Goal: Task Accomplishment & Management: Complete application form

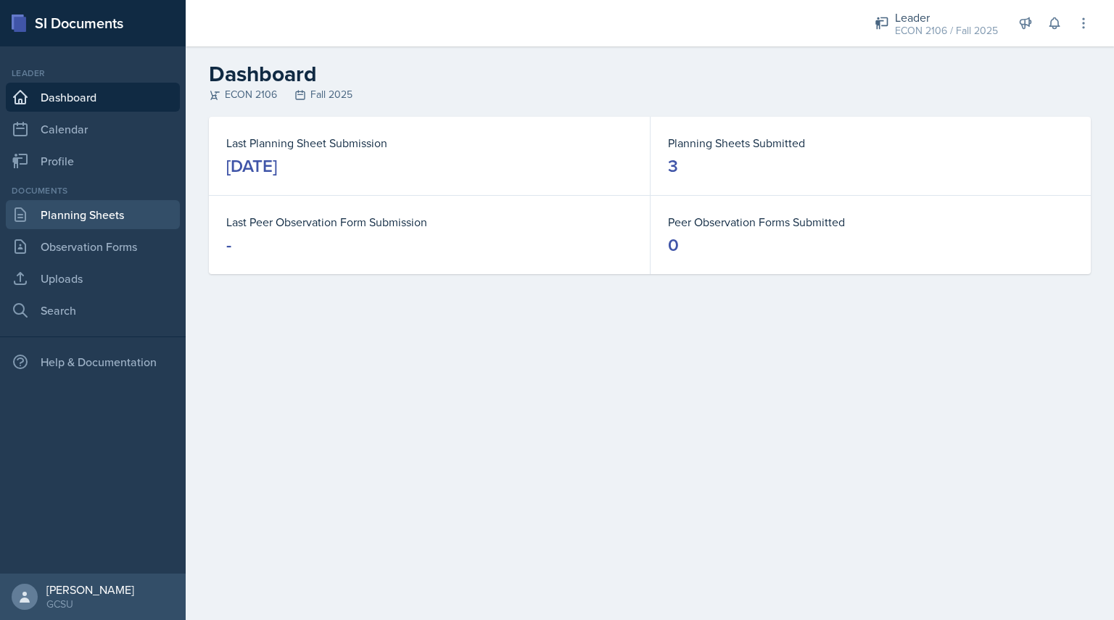
click at [127, 210] on link "Planning Sheets" at bounding box center [93, 214] width 174 height 29
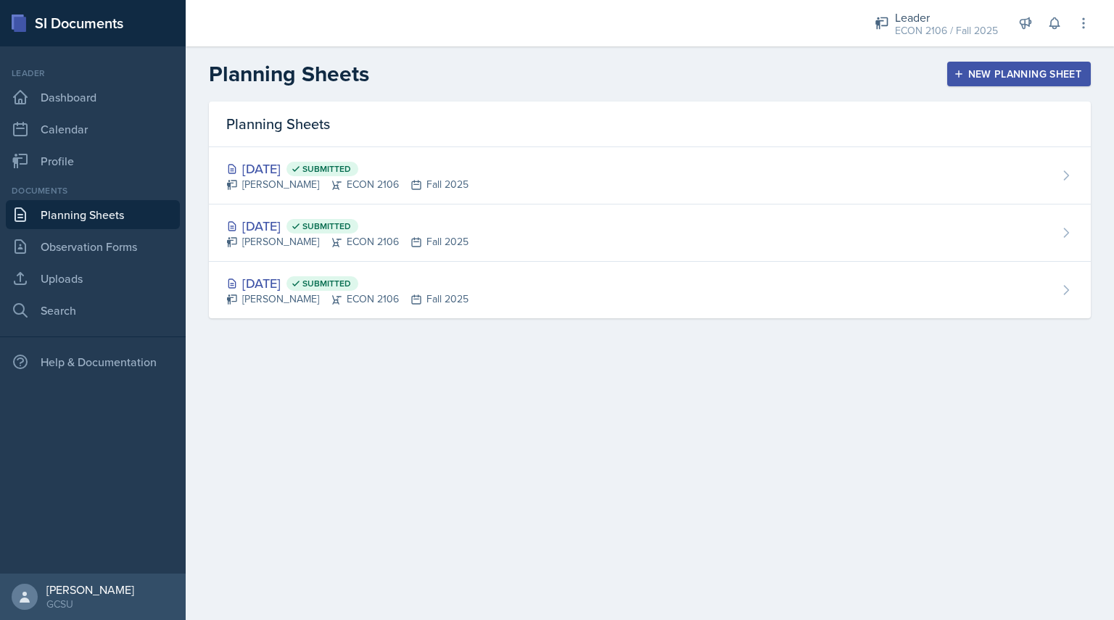
click at [998, 68] on div "New Planning Sheet" at bounding box center [1019, 74] width 125 height 12
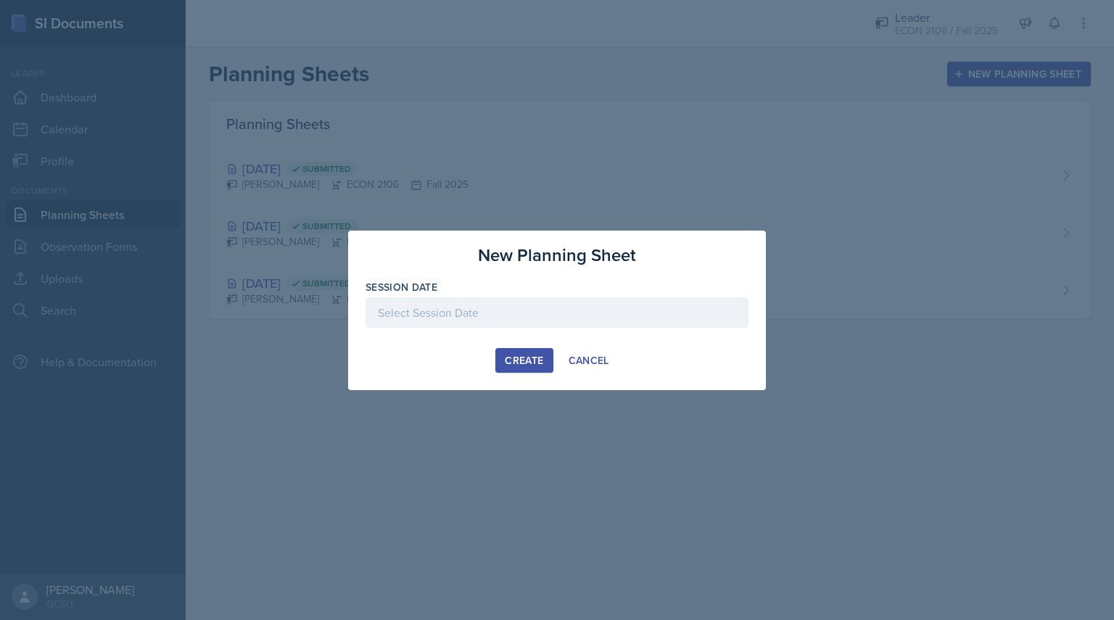
click at [621, 305] on div at bounding box center [557, 312] width 383 height 30
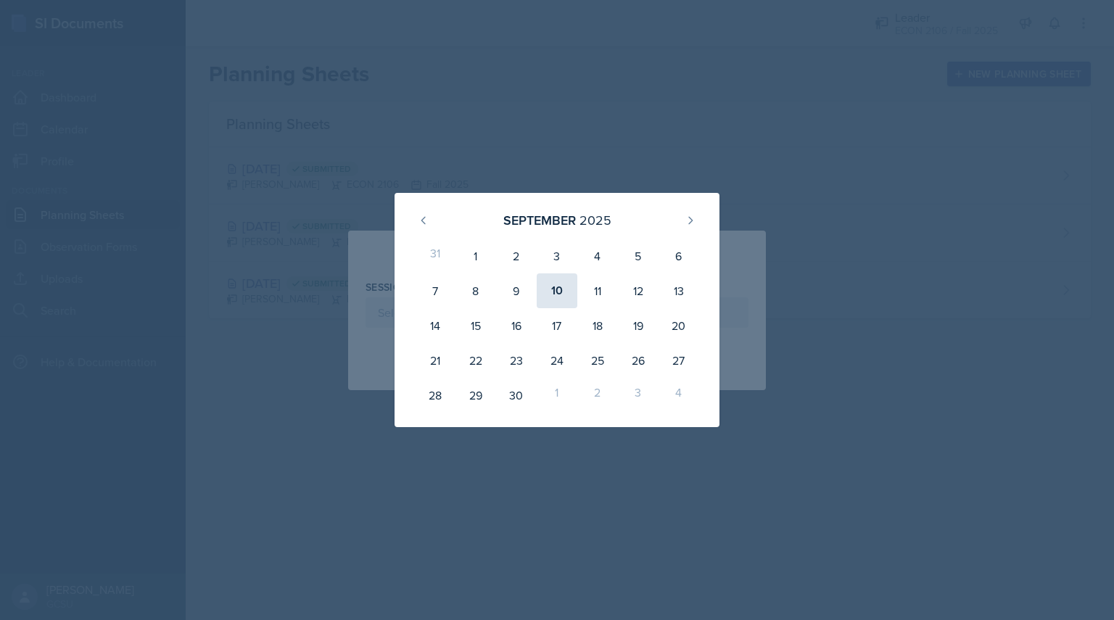
click at [561, 302] on div "10" at bounding box center [557, 290] width 41 height 35
type input "[DATE]"
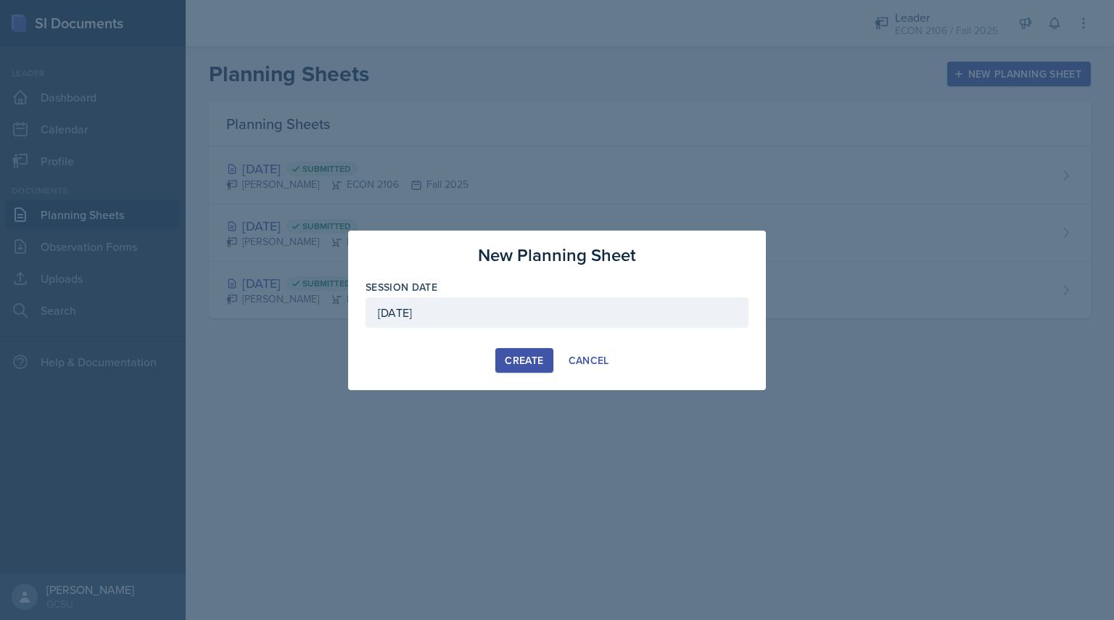
click at [535, 347] on div "New Planning Sheet Session Date [DATE] [DATE] 31 1 2 3 4 5 6 7 8 9 10 11 12 13 …" at bounding box center [557, 311] width 418 height 160
click at [529, 370] on button "Create" at bounding box center [523, 360] width 57 height 25
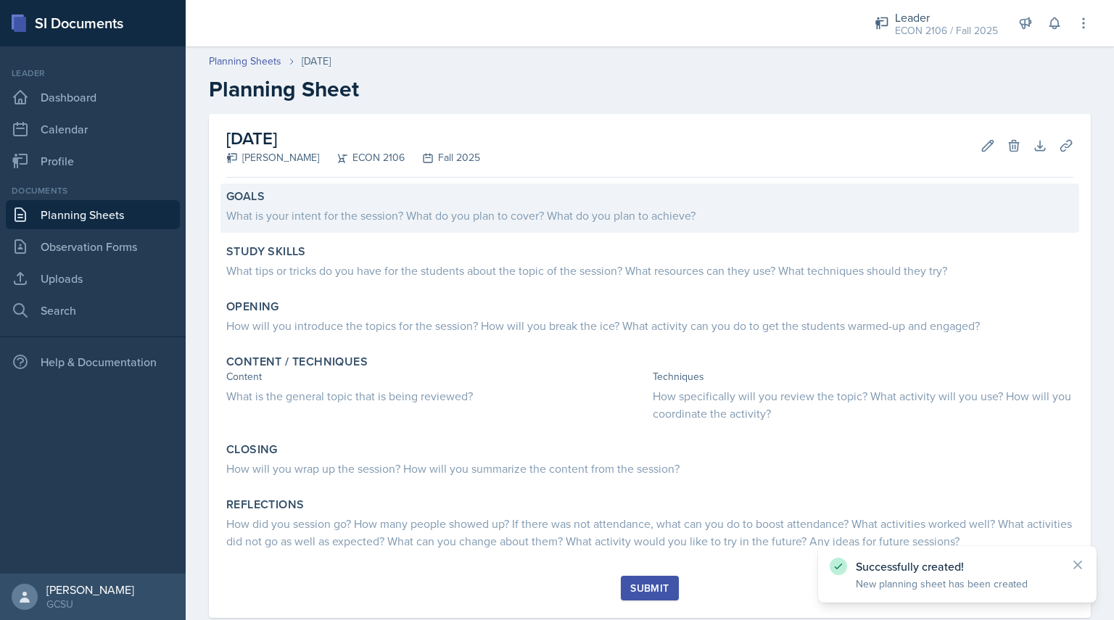
click at [517, 226] on div "Goals What is your intent for the session? What do you plan to cover? What do y…" at bounding box center [649, 207] width 859 height 49
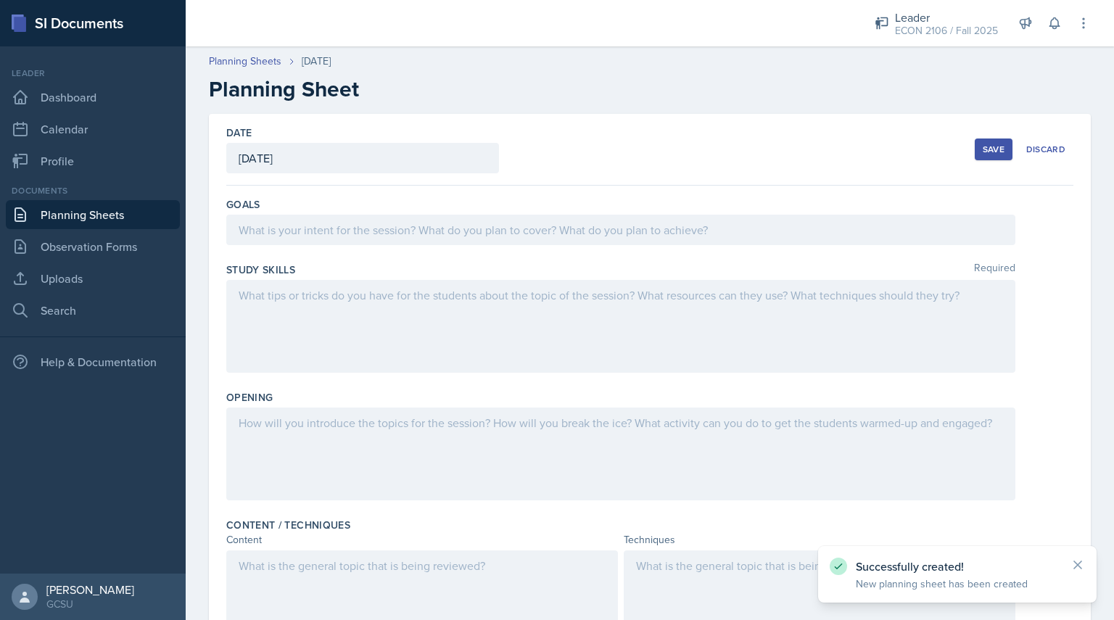
click at [511, 218] on div at bounding box center [620, 230] width 789 height 30
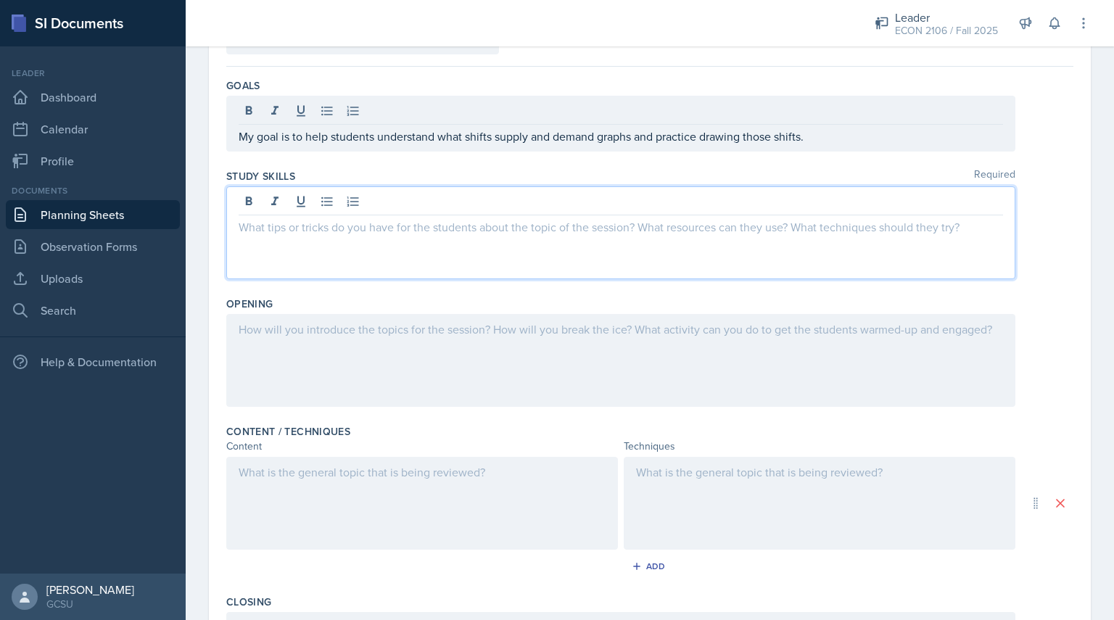
scroll to position [119, 0]
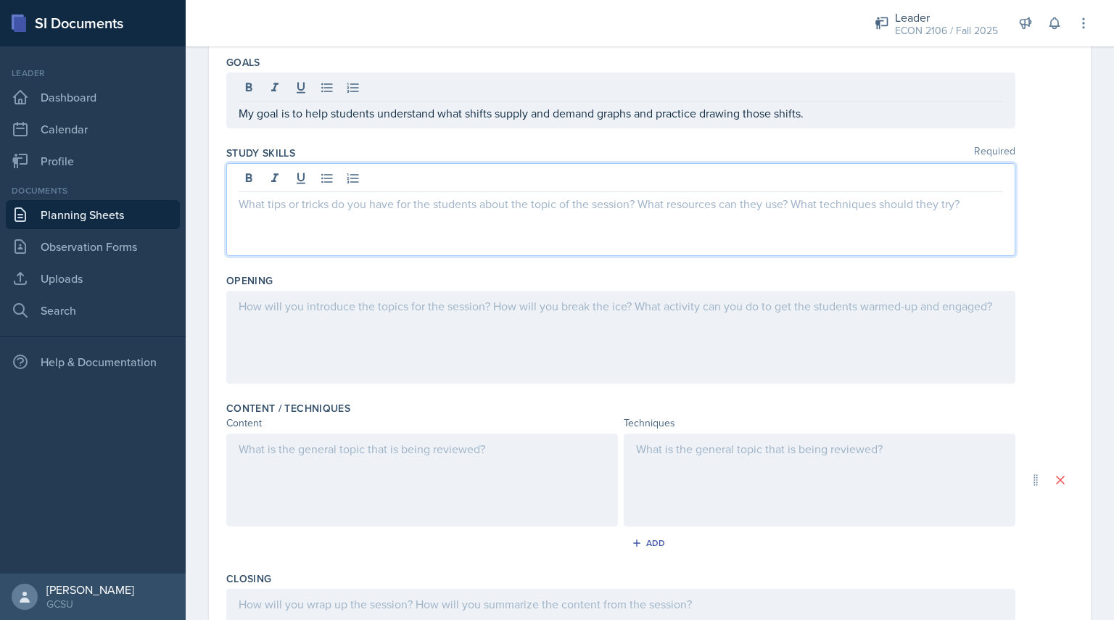
click at [512, 197] on p at bounding box center [621, 203] width 764 height 17
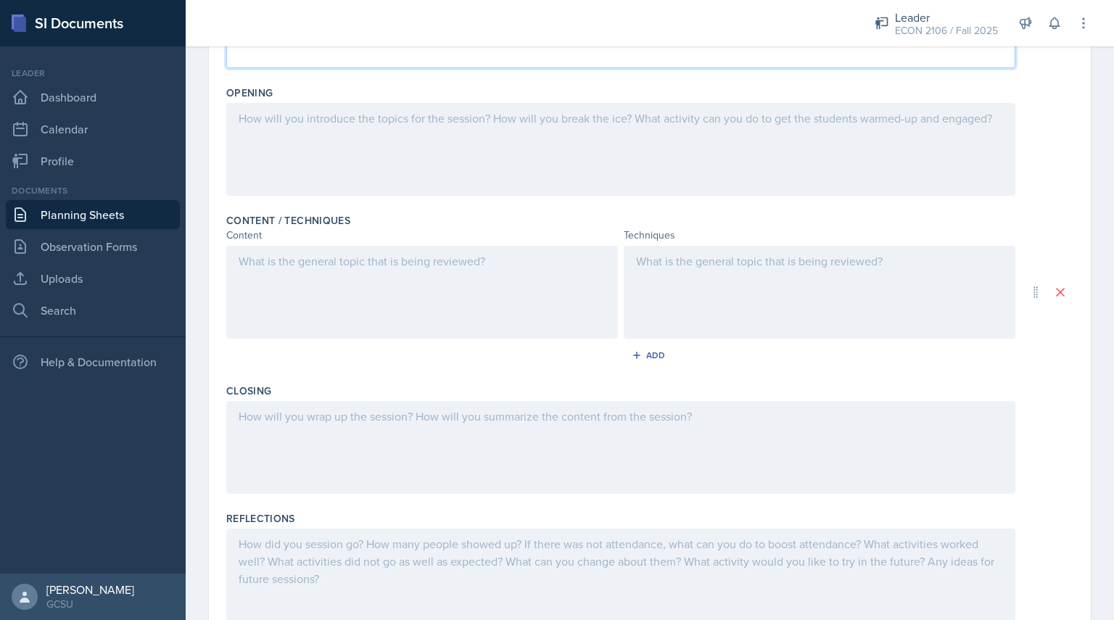
click at [511, 156] on div at bounding box center [620, 149] width 789 height 93
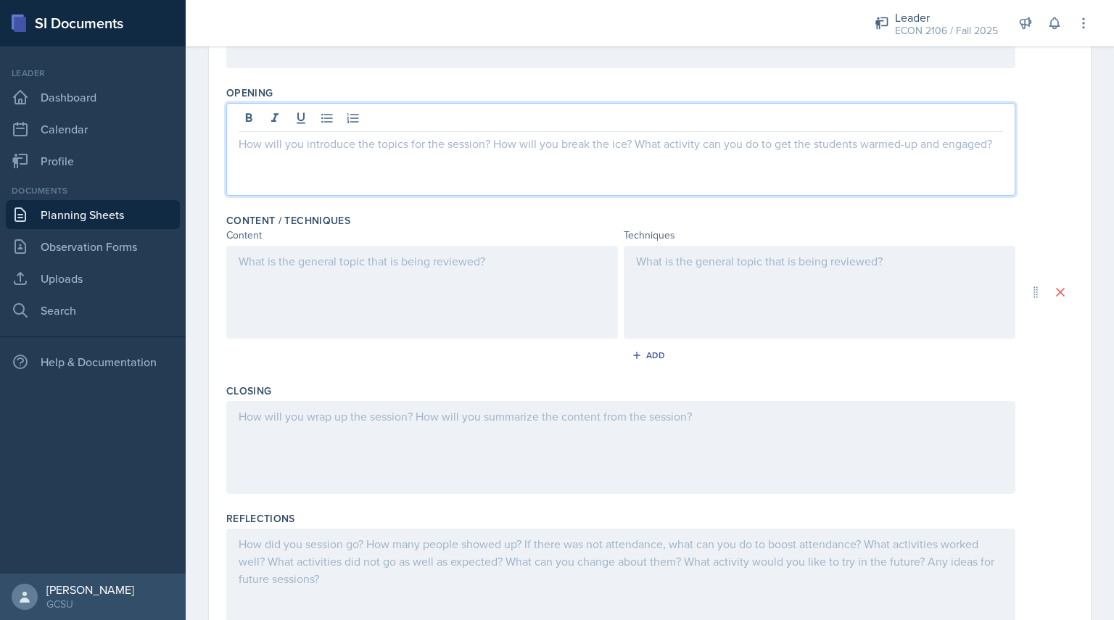
scroll to position [329, 0]
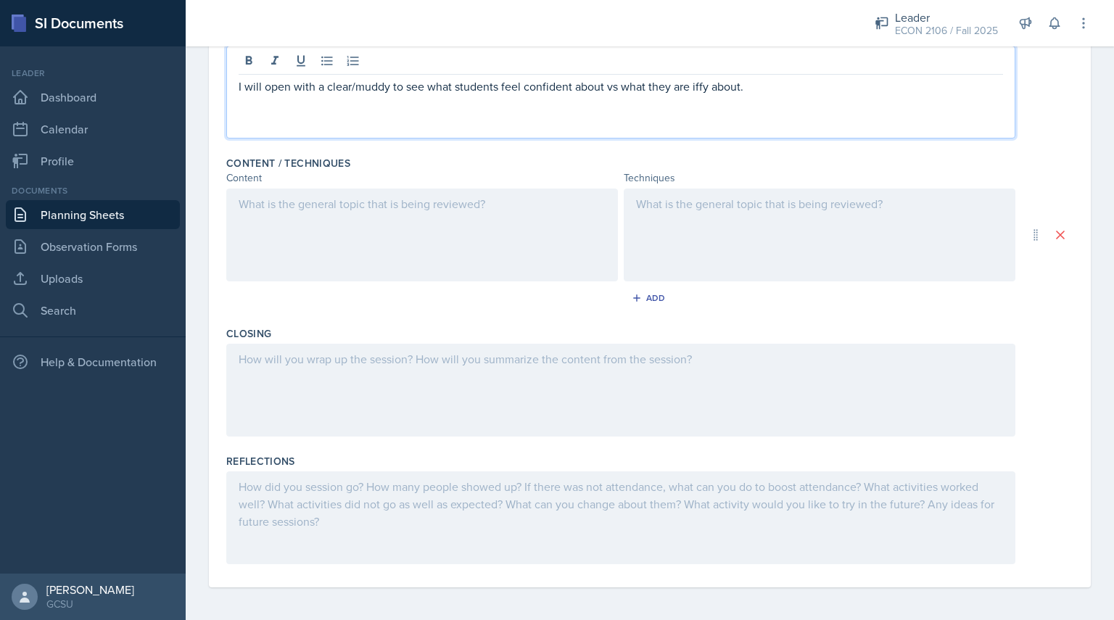
click at [468, 219] on div at bounding box center [422, 235] width 392 height 93
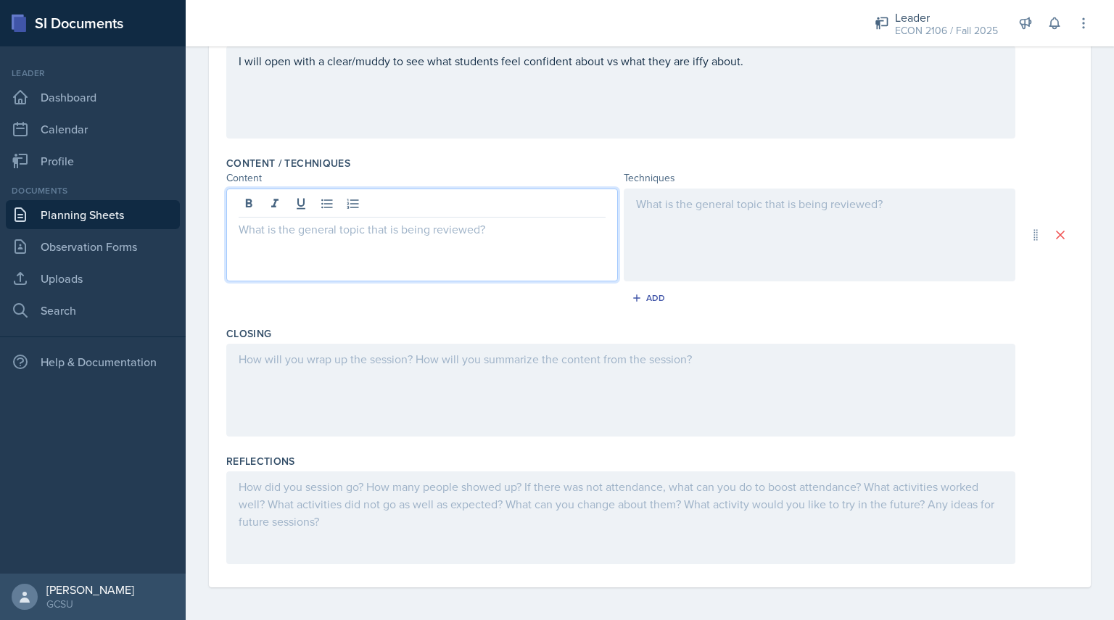
scroll to position [362, 0]
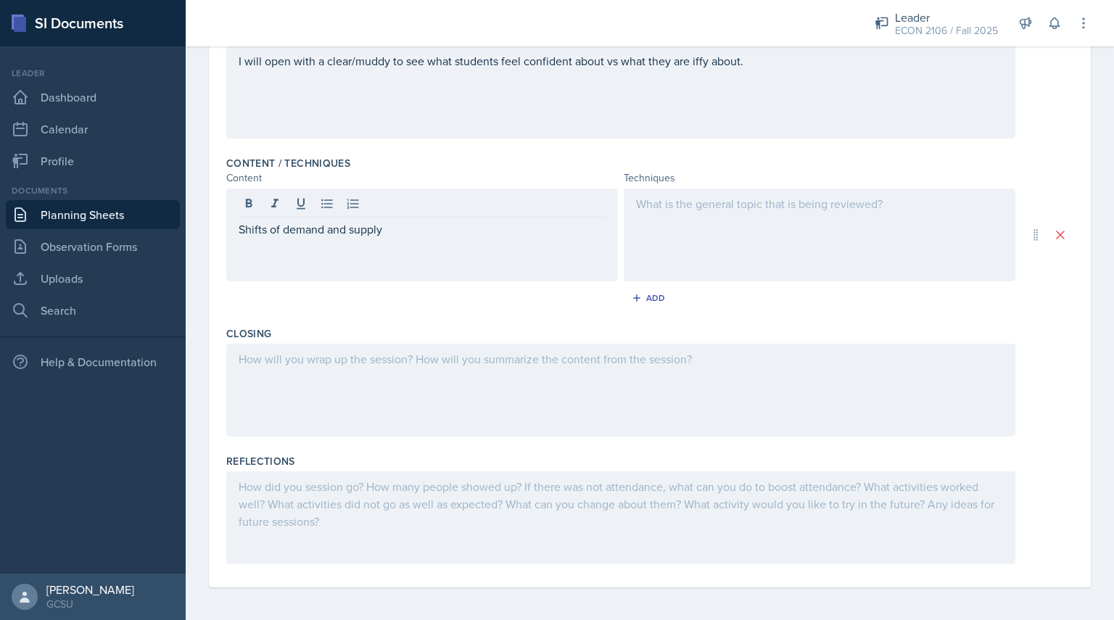
click at [637, 212] on div at bounding box center [820, 235] width 392 height 93
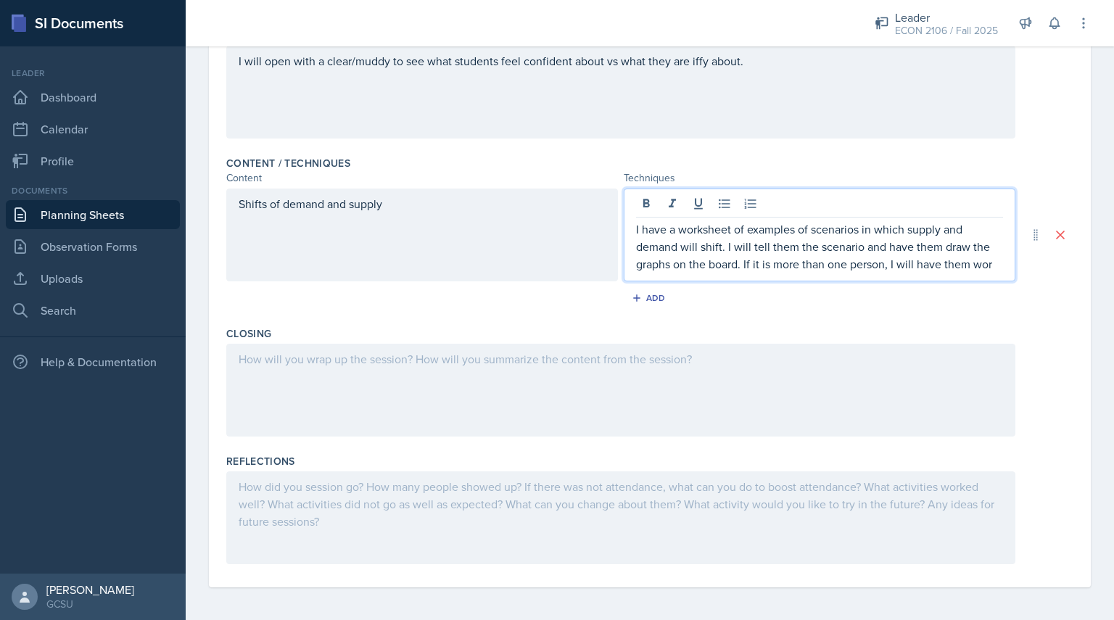
scroll to position [376, 0]
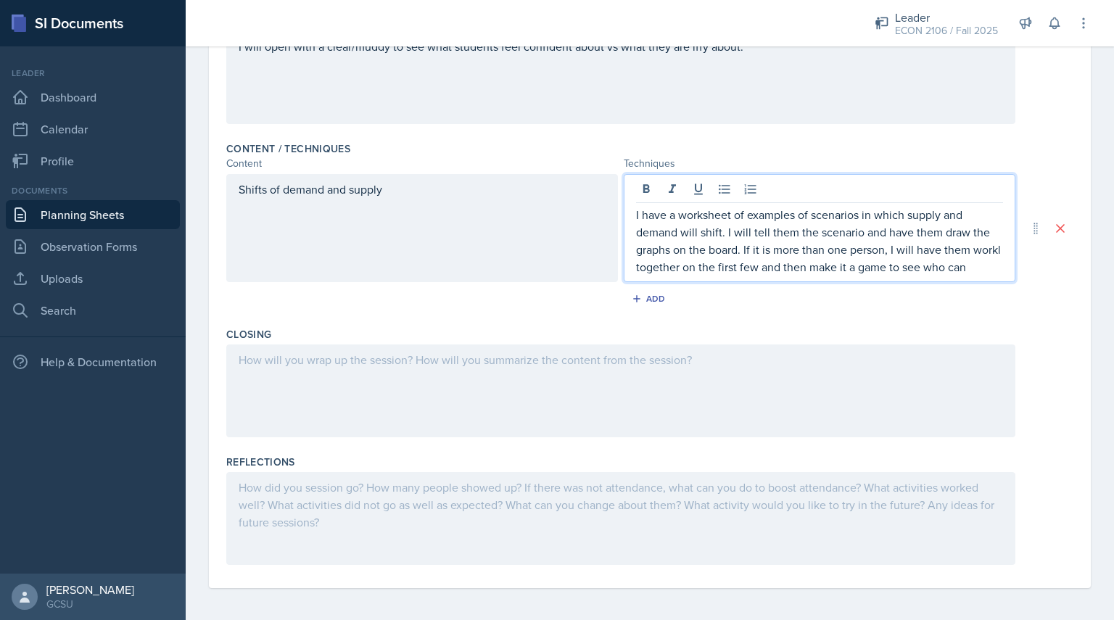
click at [661, 268] on p "I have a worksheet of examples of scenarios in which supply and demand will shi…" at bounding box center [819, 241] width 367 height 70
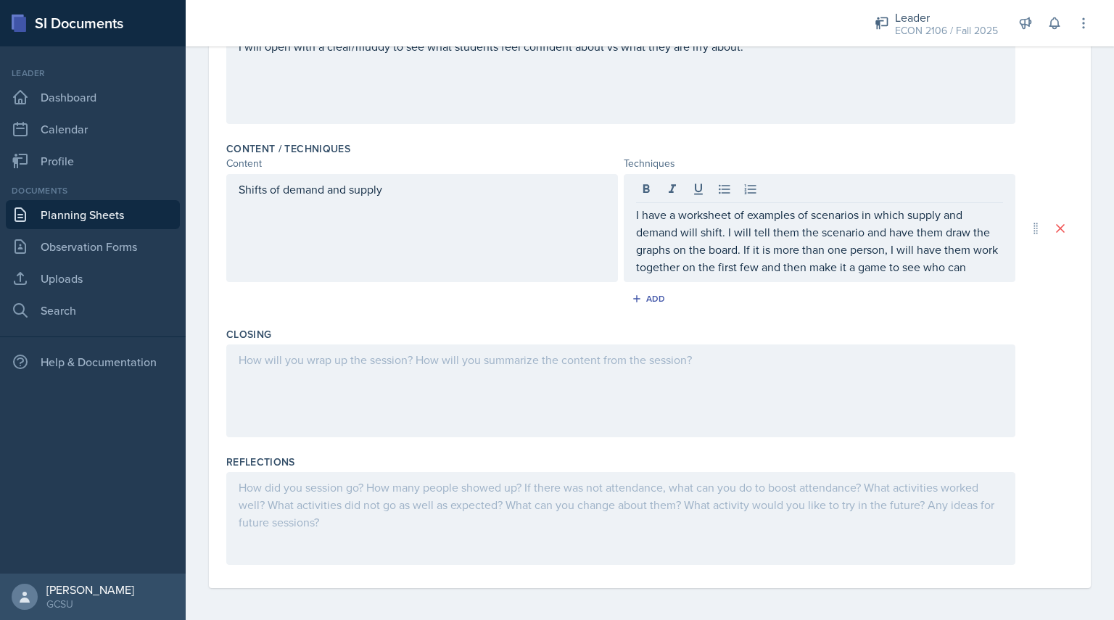
click at [994, 265] on div "I have a worksheet of examples of scenarios in which supply and demand will shi…" at bounding box center [820, 228] width 392 height 108
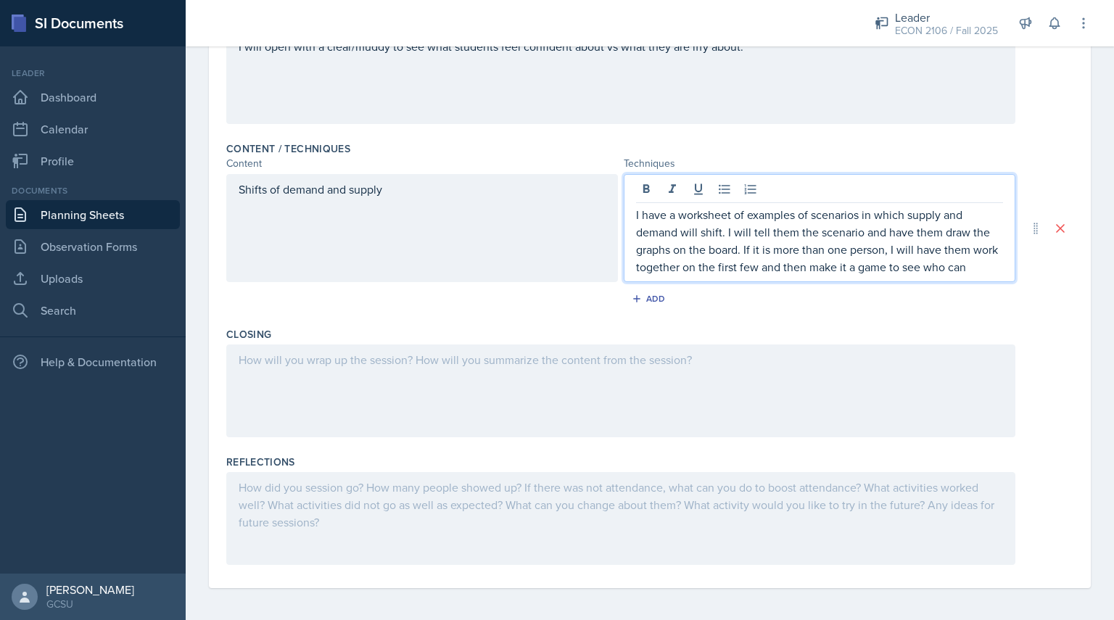
click at [984, 262] on p "I have a worksheet of examples of scenarios in which supply and demand will shi…" at bounding box center [819, 241] width 367 height 70
click at [989, 271] on p "I have a worksheet of examples of scenarios in which supply and demand will shi…" at bounding box center [819, 241] width 367 height 70
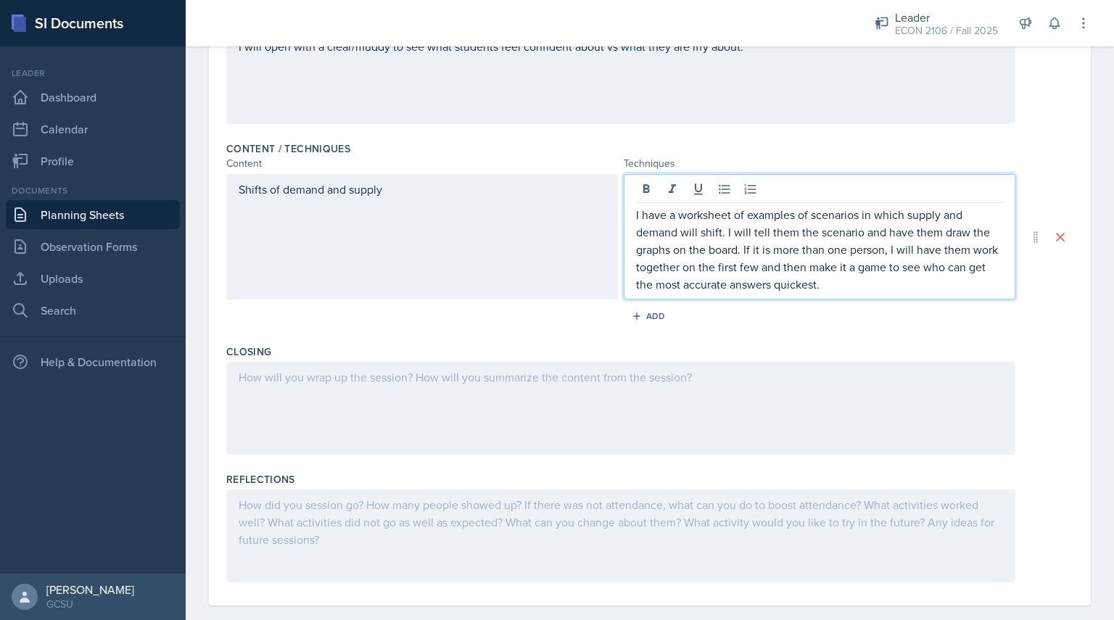
click at [756, 403] on div at bounding box center [620, 408] width 789 height 93
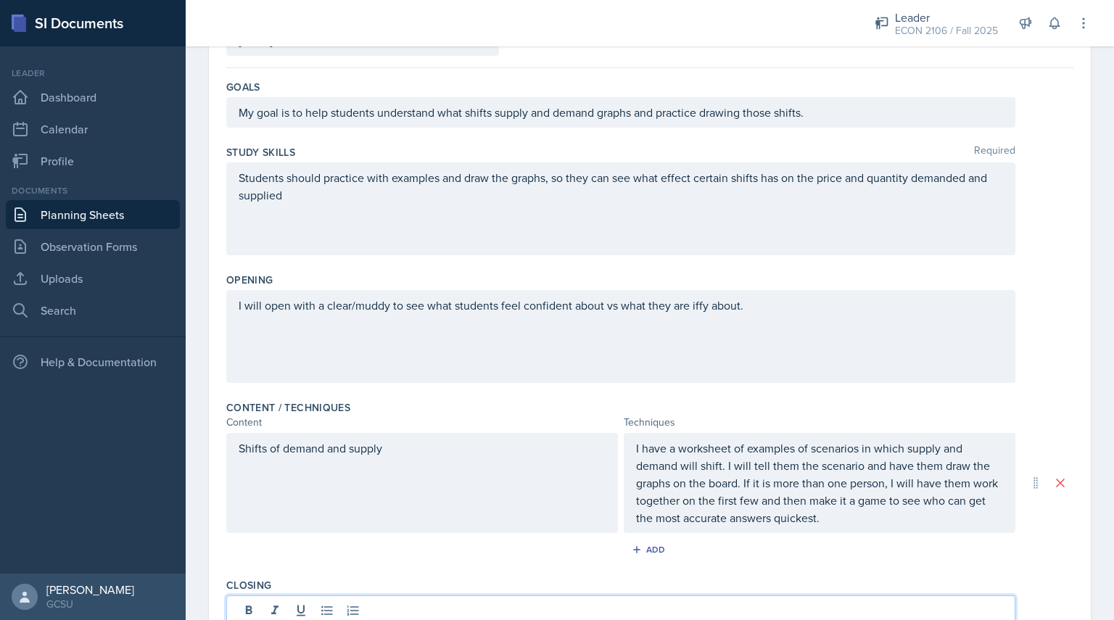
scroll to position [0, 0]
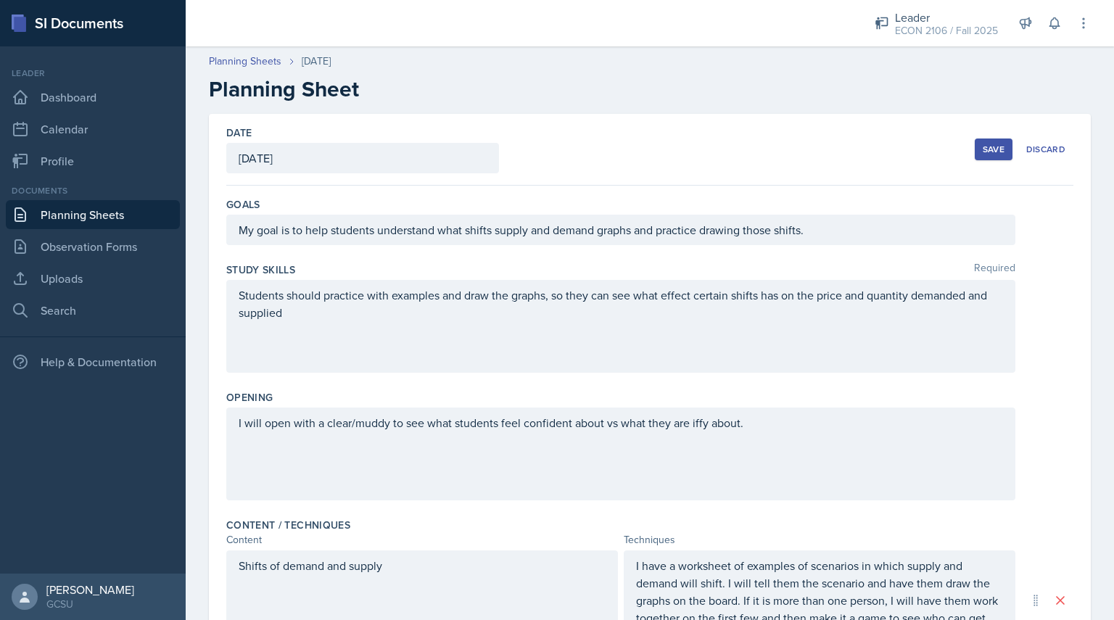
click at [983, 153] on div "Save" at bounding box center [994, 150] width 22 height 12
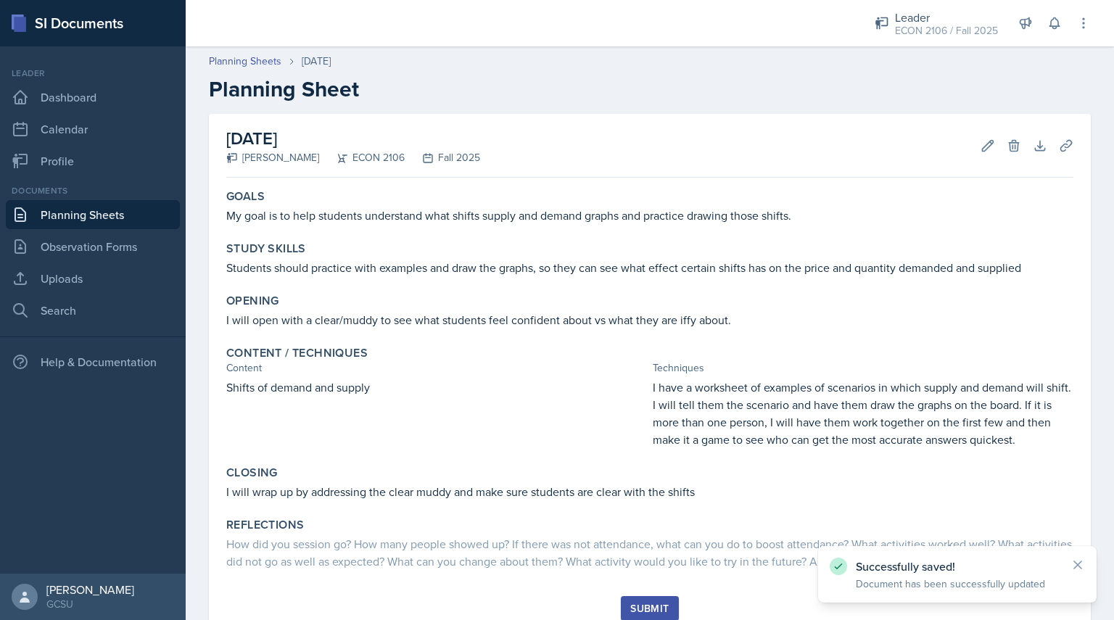
scroll to position [52, 0]
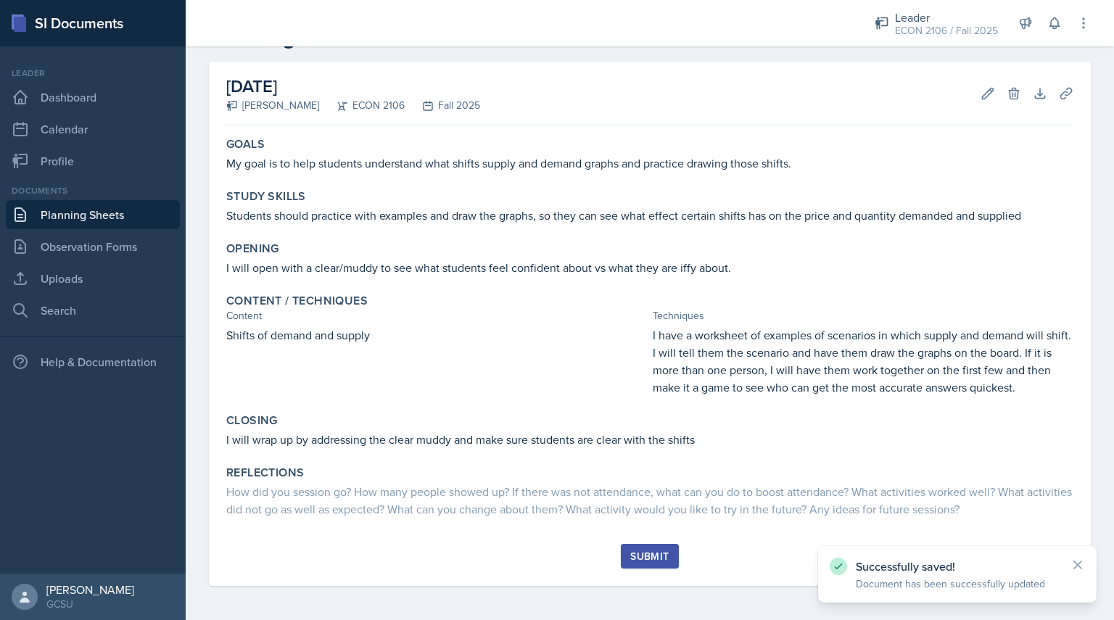
click at [640, 564] on button "Submit" at bounding box center [649, 556] width 57 height 25
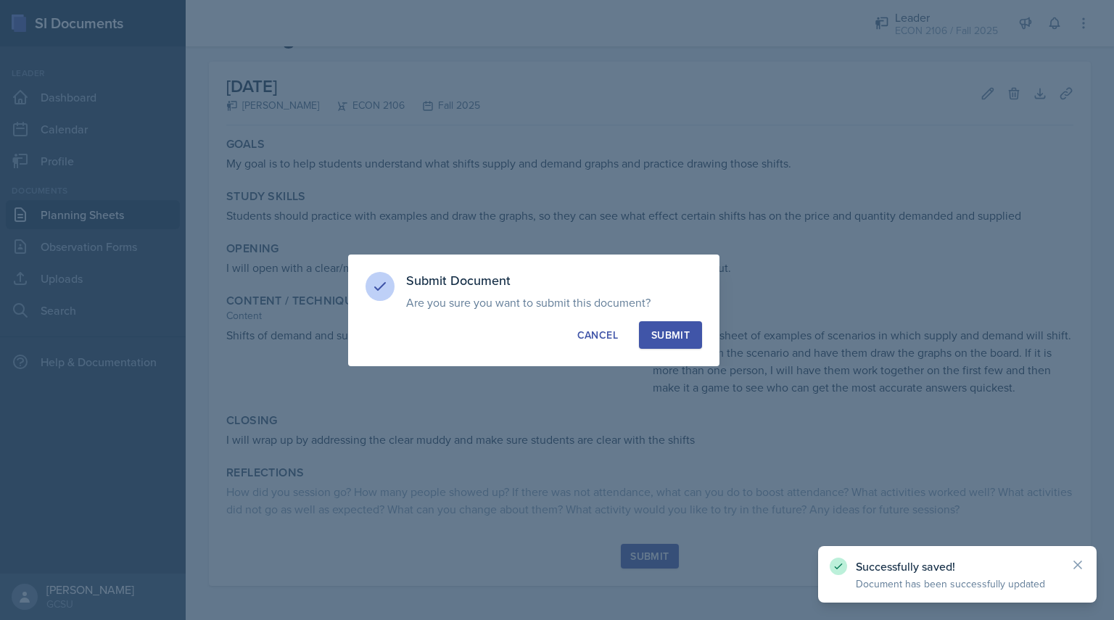
click at [669, 334] on div "Submit" at bounding box center [670, 335] width 38 height 15
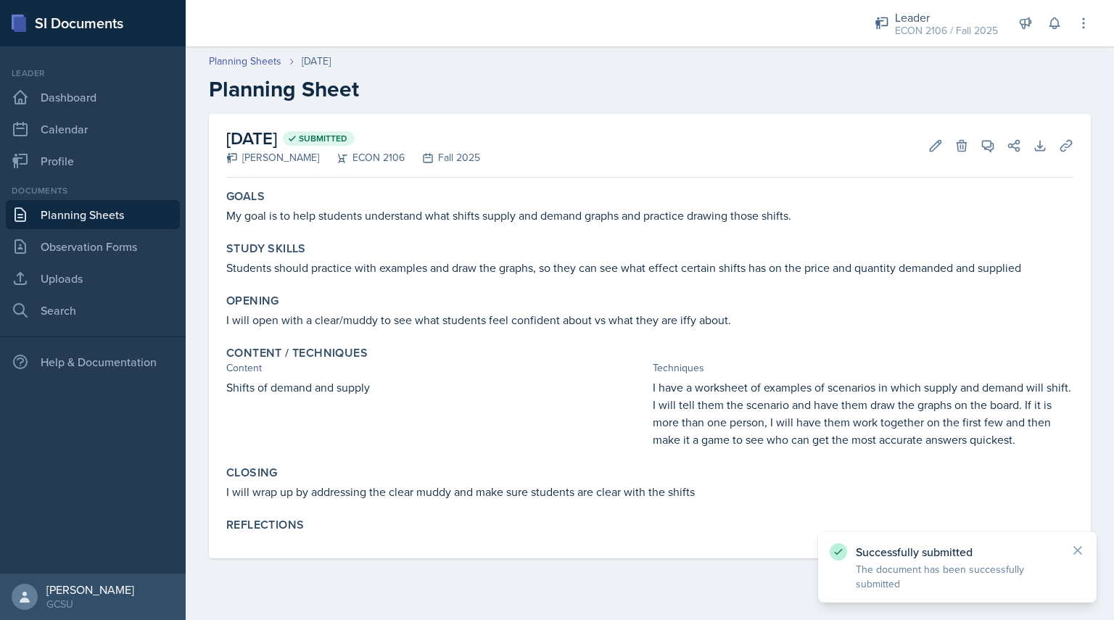
scroll to position [0, 0]
